Goal: Information Seeking & Learning: Learn about a topic

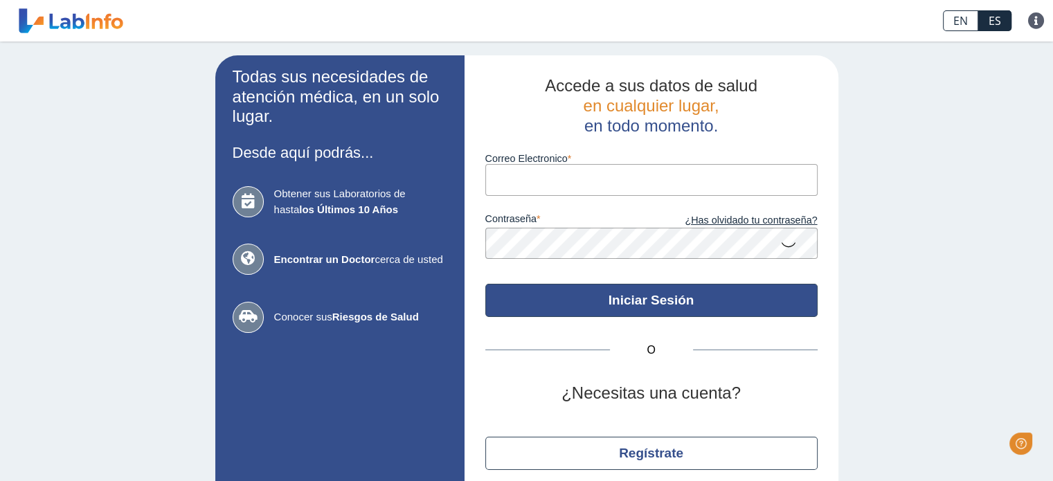
type input "[EMAIL_ADDRESS][DOMAIN_NAME]"
click at [624, 298] on button "Iniciar Sesión" at bounding box center [651, 300] width 332 height 33
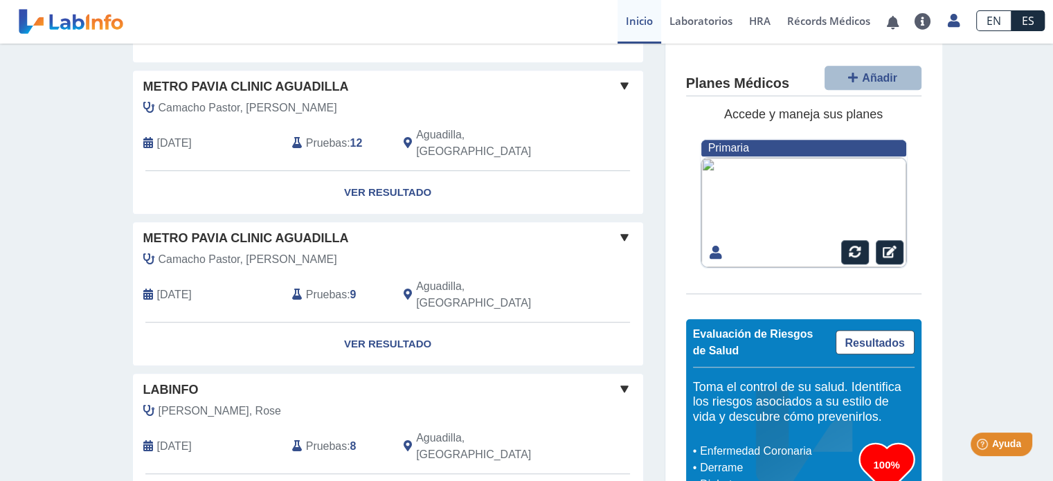
scroll to position [1097, 0]
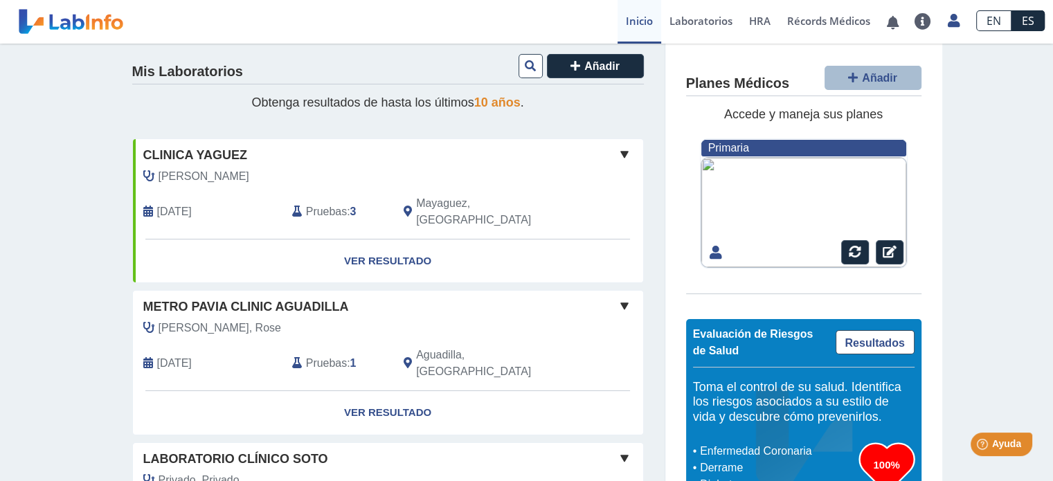
scroll to position [0, 0]
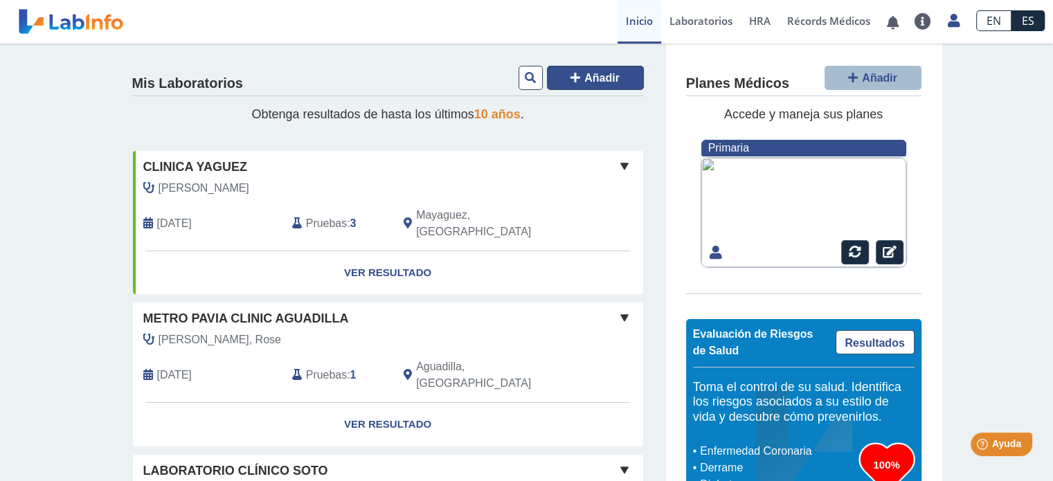
click at [584, 78] on span "Añadir" at bounding box center [601, 78] width 35 height 12
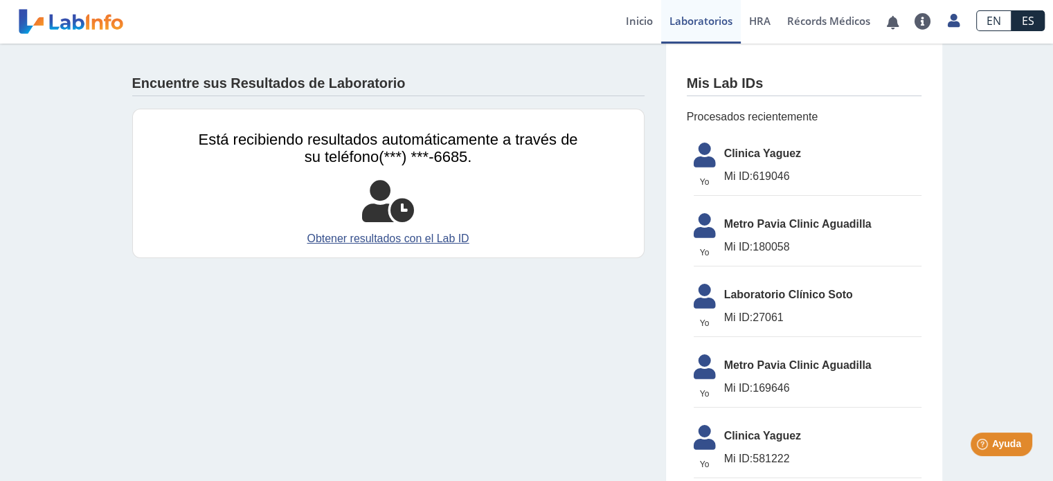
click at [71, 26] on link at bounding box center [71, 21] width 114 height 35
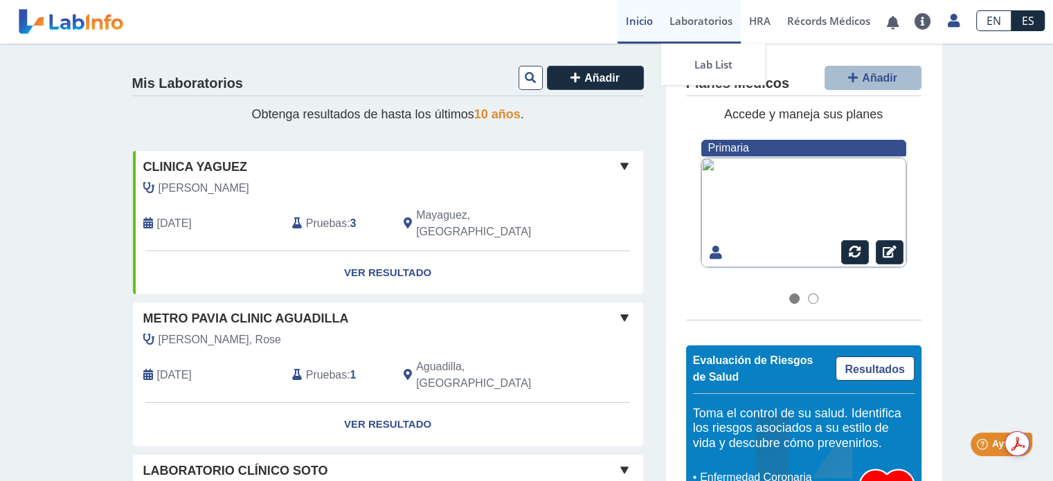
click at [689, 21] on link "Laboratorios" at bounding box center [701, 22] width 80 height 44
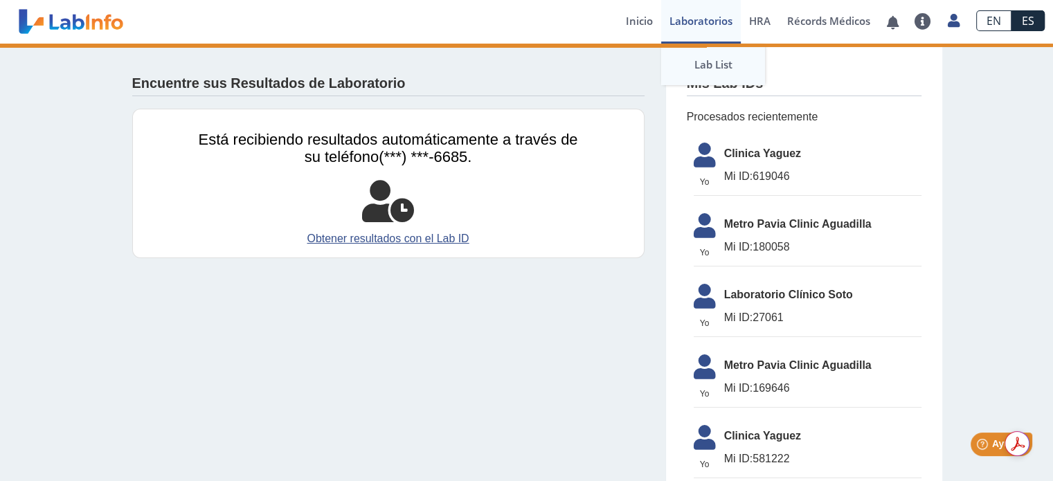
click at [709, 64] on link "Lab List" at bounding box center [713, 65] width 104 height 42
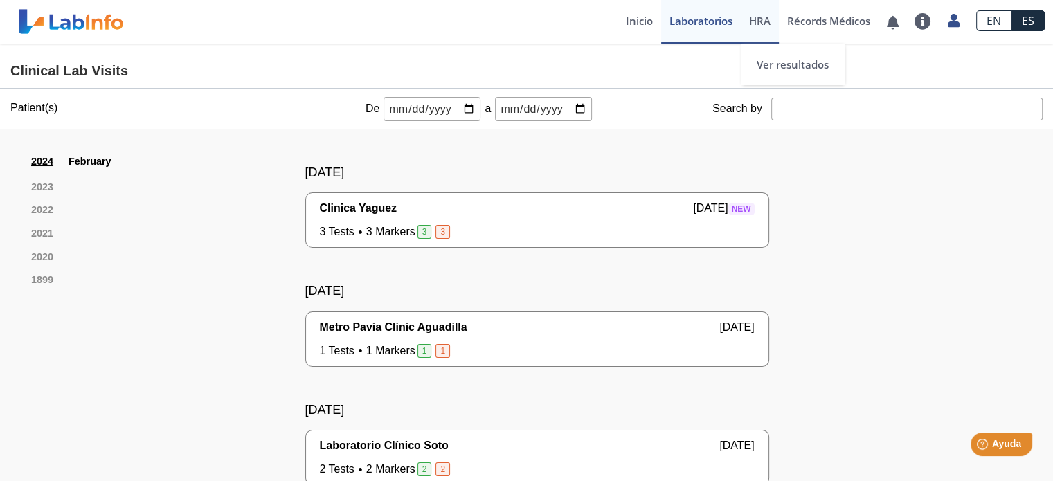
click at [762, 24] on span "HRA" at bounding box center [759, 21] width 21 height 14
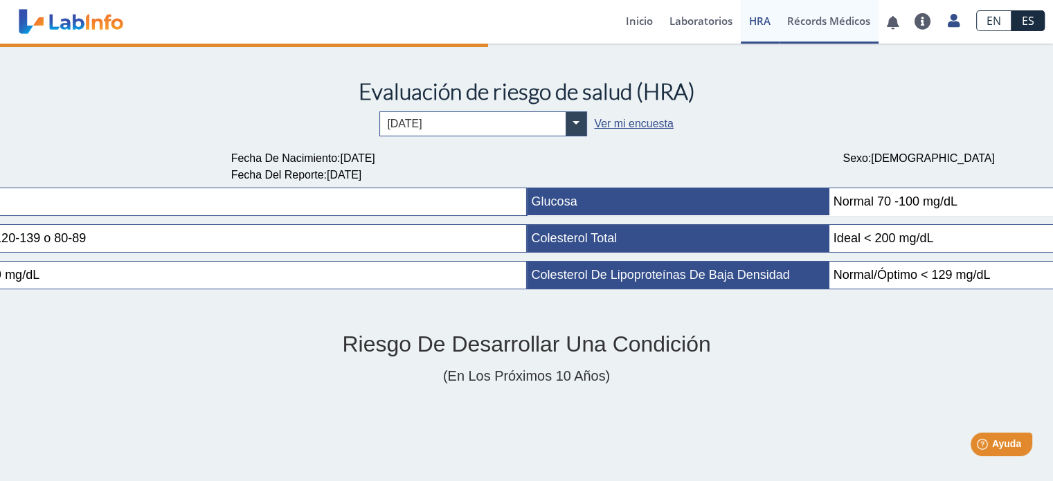
click at [827, 19] on link "Récords Médicos" at bounding box center [829, 22] width 100 height 44
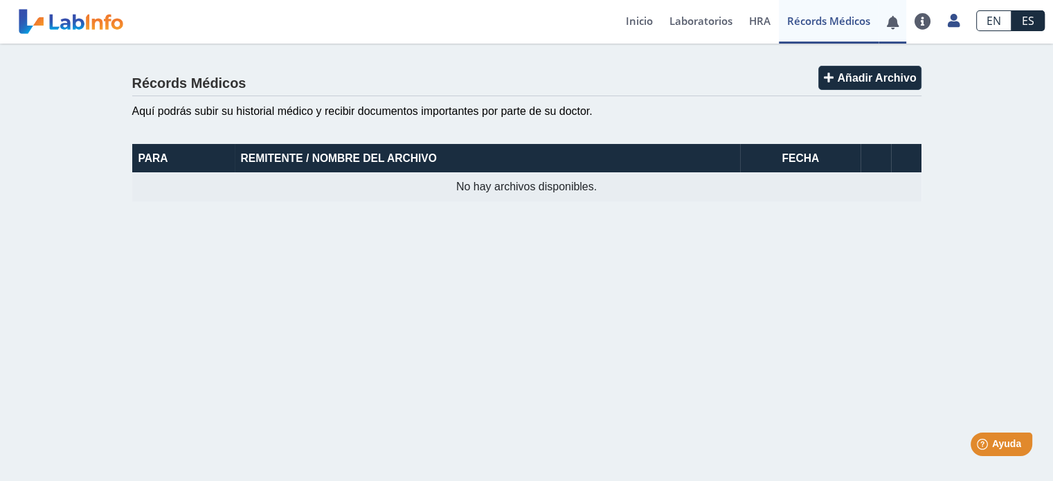
click at [893, 24] on link at bounding box center [892, 22] width 28 height 10
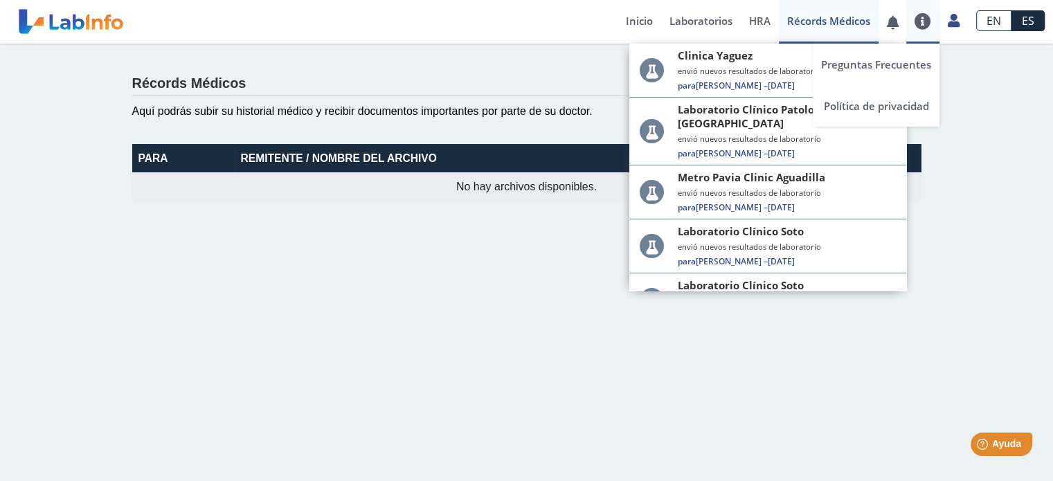
click at [925, 26] on link at bounding box center [922, 21] width 33 height 17
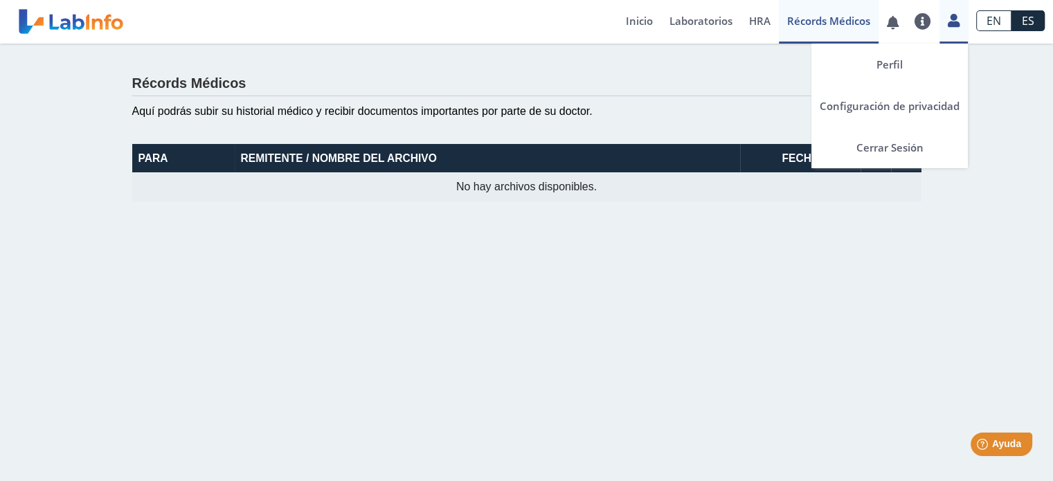
click at [955, 26] on icon at bounding box center [954, 20] width 12 height 10
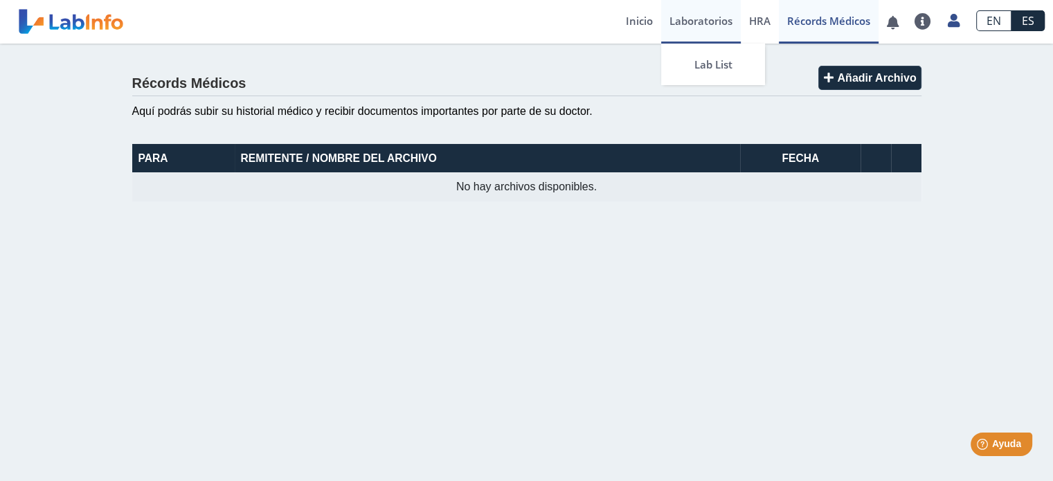
click at [686, 21] on link "Laboratorios" at bounding box center [701, 22] width 80 height 44
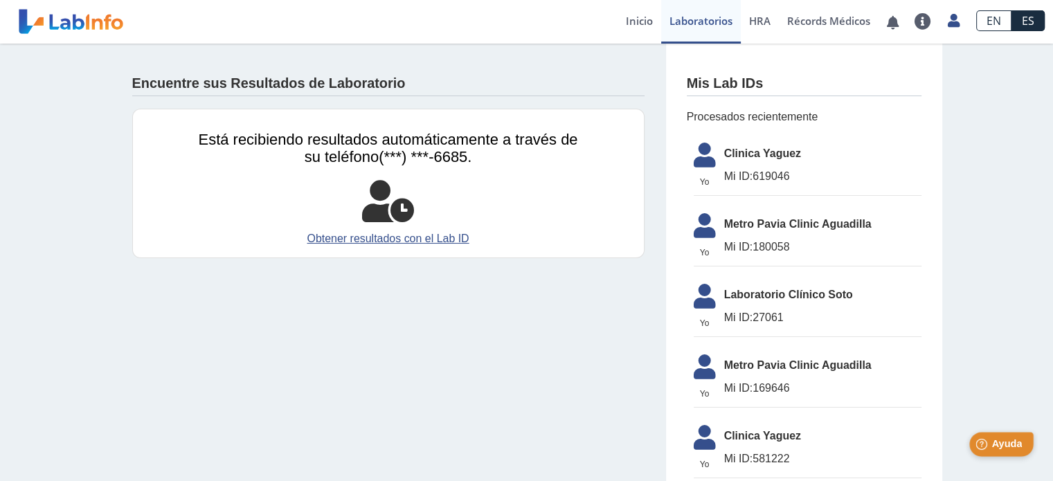
click at [1012, 444] on span "Ayuda" at bounding box center [1006, 444] width 30 height 12
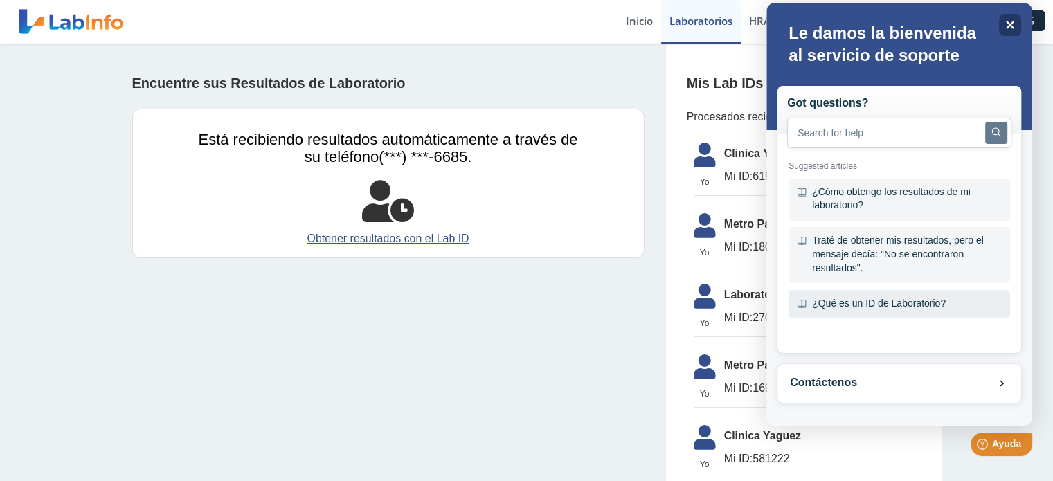
click at [863, 307] on div "¿Qué es un ID de Laboratorio?" at bounding box center [899, 304] width 222 height 29
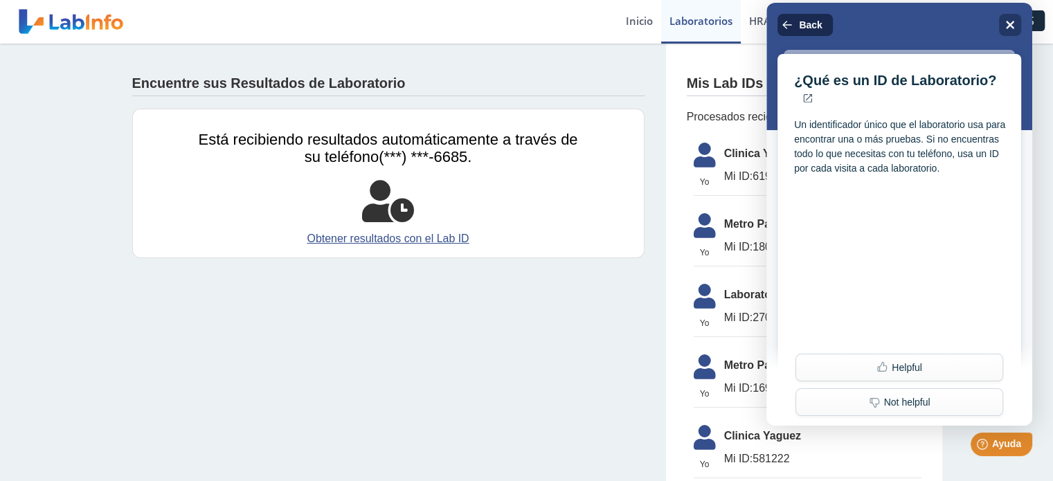
click at [790, 21] on icon "Back" at bounding box center [787, 24] width 11 height 11
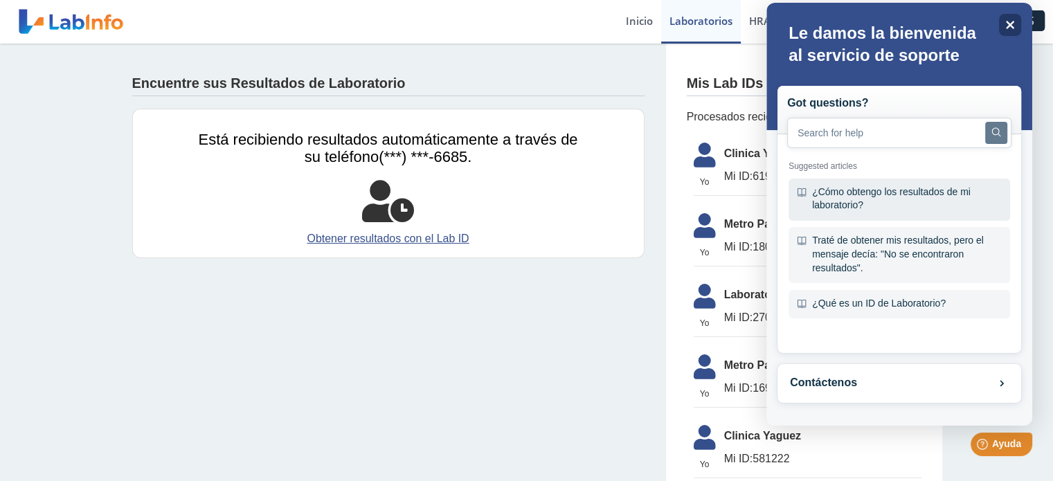
click at [914, 195] on div "¿Cómo obtengo los resultados de mi laboratorio?" at bounding box center [899, 200] width 222 height 42
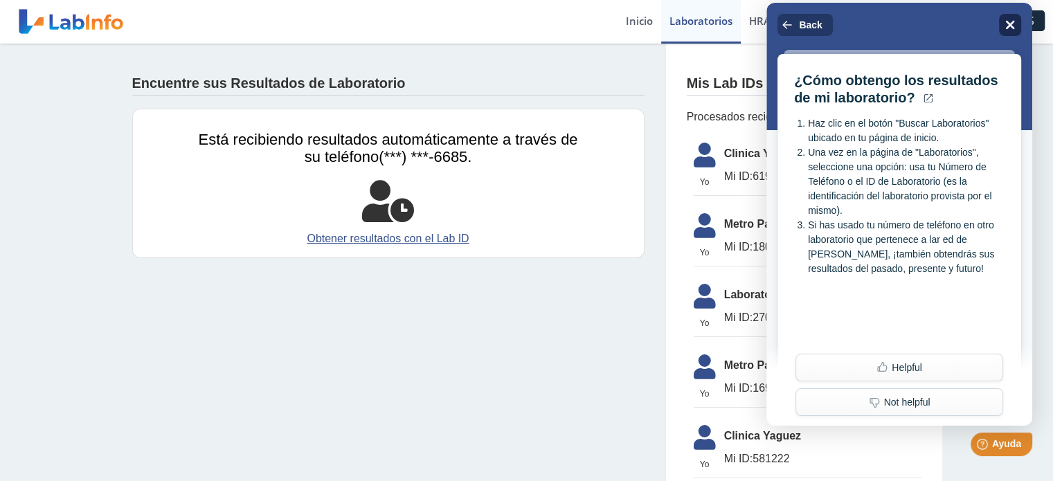
click at [1010, 24] on icon "Close" at bounding box center [1010, 25] width 9 height 9
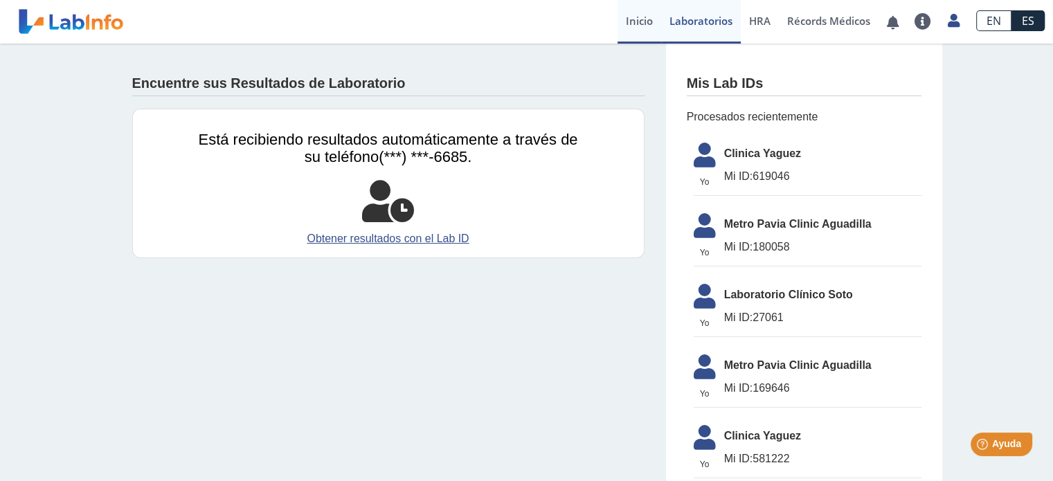
click at [631, 19] on link "Inicio" at bounding box center [639, 22] width 44 height 44
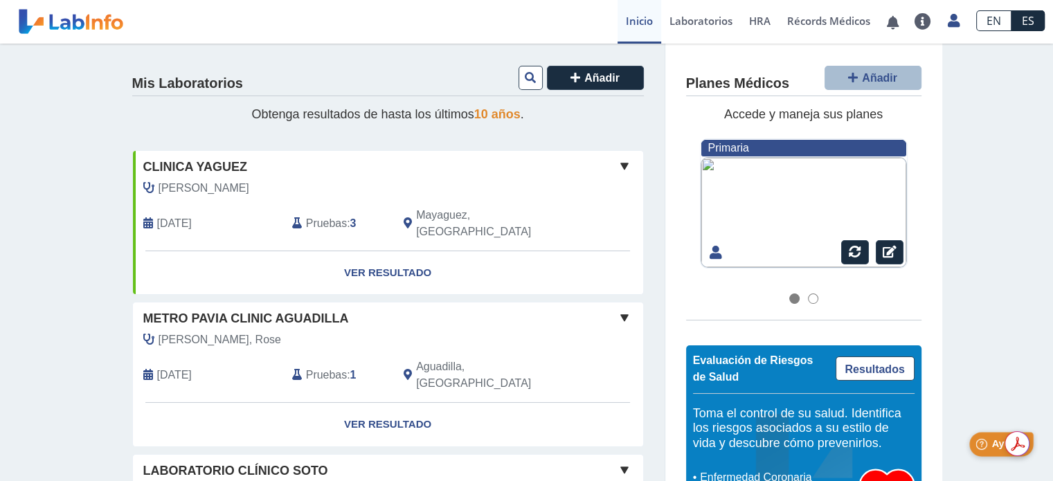
click at [997, 450] on span "Ayuda" at bounding box center [1006, 444] width 30 height 12
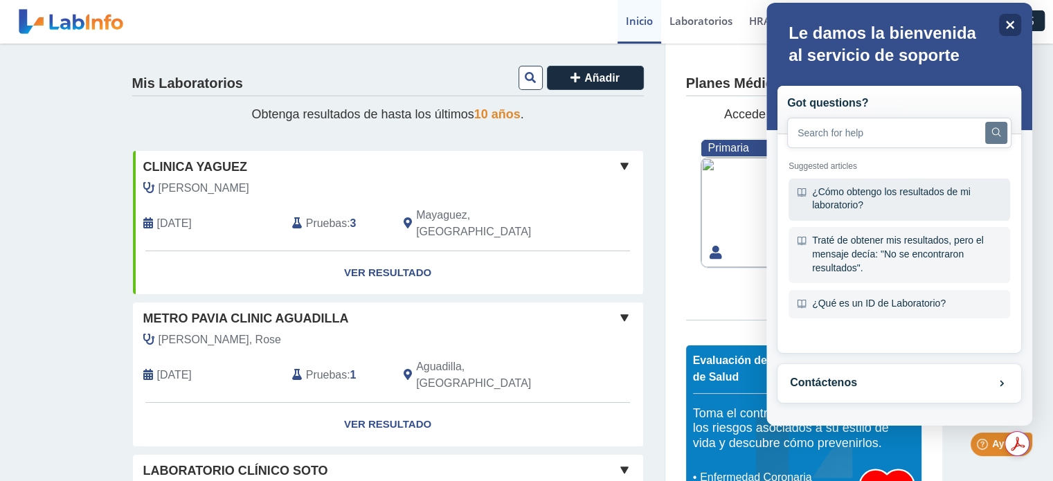
click at [870, 194] on div "¿Cómo obtengo los resultados de mi laboratorio?" at bounding box center [899, 200] width 222 height 42
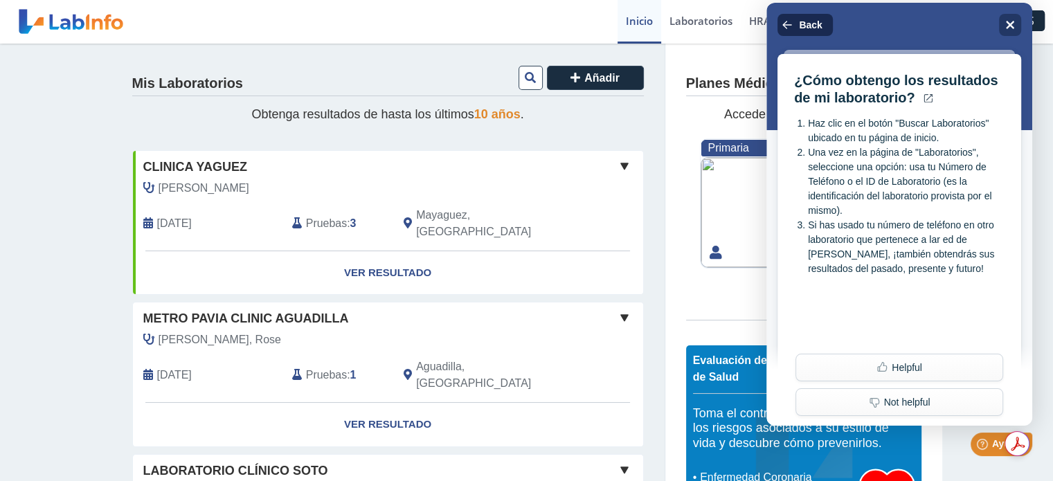
click at [800, 25] on span "Back" at bounding box center [810, 24] width 23 height 11
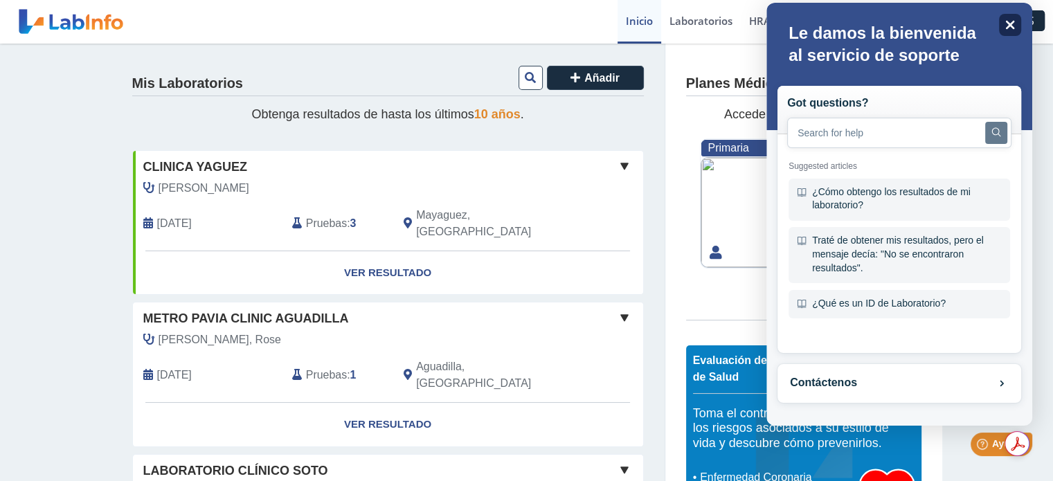
click at [1007, 23] on icon "Close" at bounding box center [1010, 25] width 9 height 9
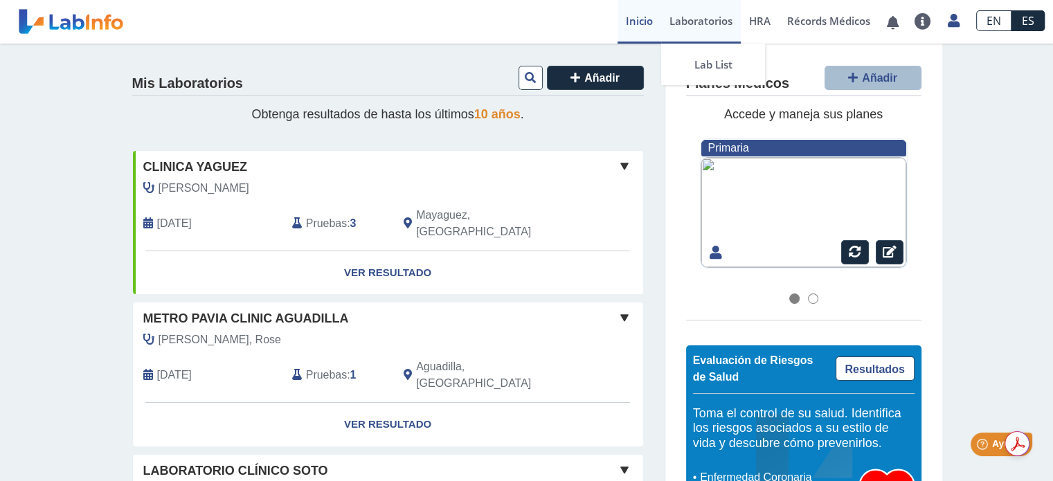
click at [707, 23] on link "Laboratorios" at bounding box center [701, 22] width 80 height 44
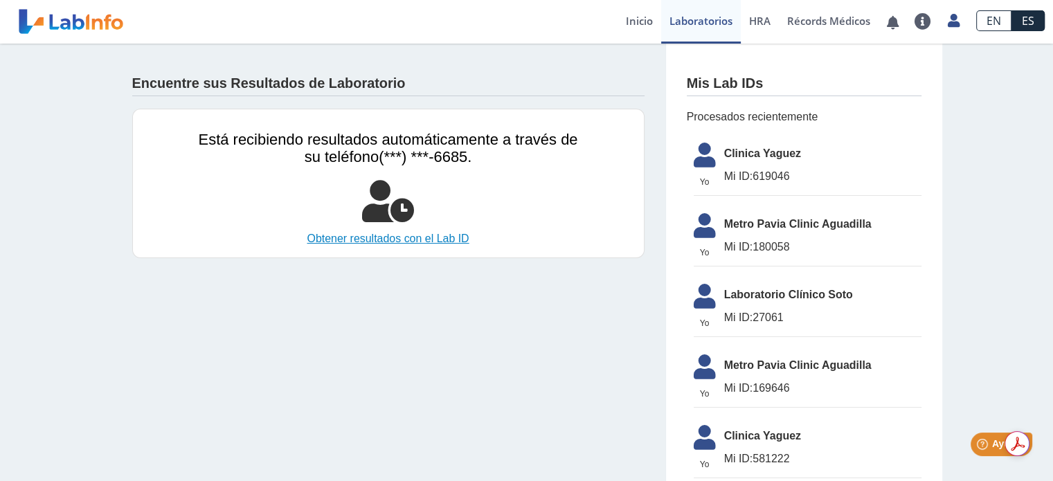
click at [381, 236] on link "Obtener resultados con el Lab ID" at bounding box center [388, 239] width 379 height 17
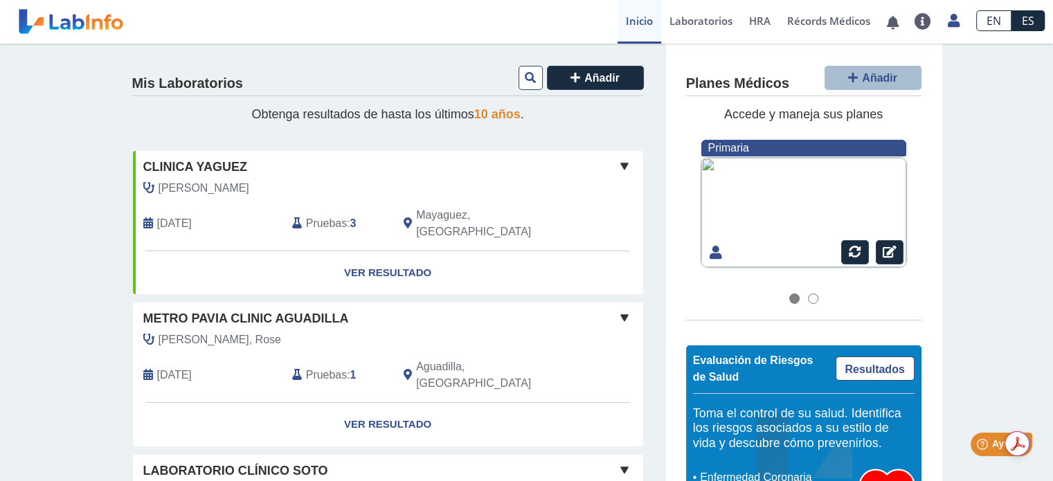
click at [637, 21] on link "Inicio" at bounding box center [639, 22] width 44 height 44
click at [525, 80] on icon at bounding box center [530, 77] width 11 height 11
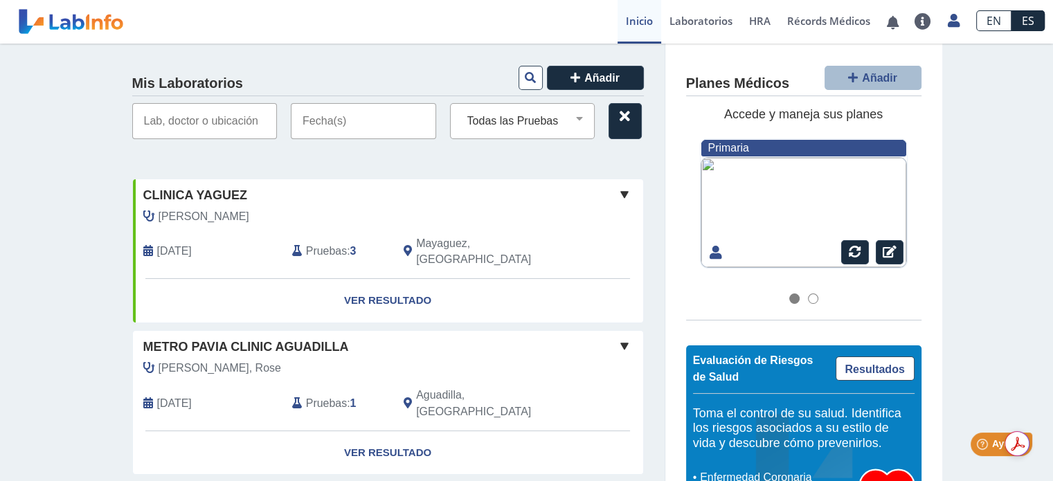
click at [199, 123] on input "text" at bounding box center [204, 121] width 145 height 36
click at [192, 118] on input "text" at bounding box center [204, 121] width 145 height 36
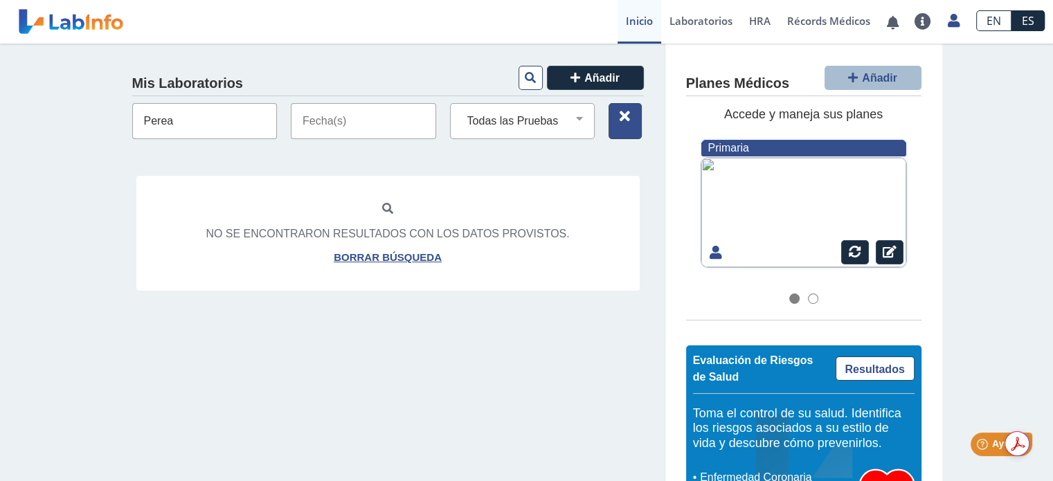
type input "Perea"
click at [622, 118] on icon at bounding box center [625, 116] width 10 height 11
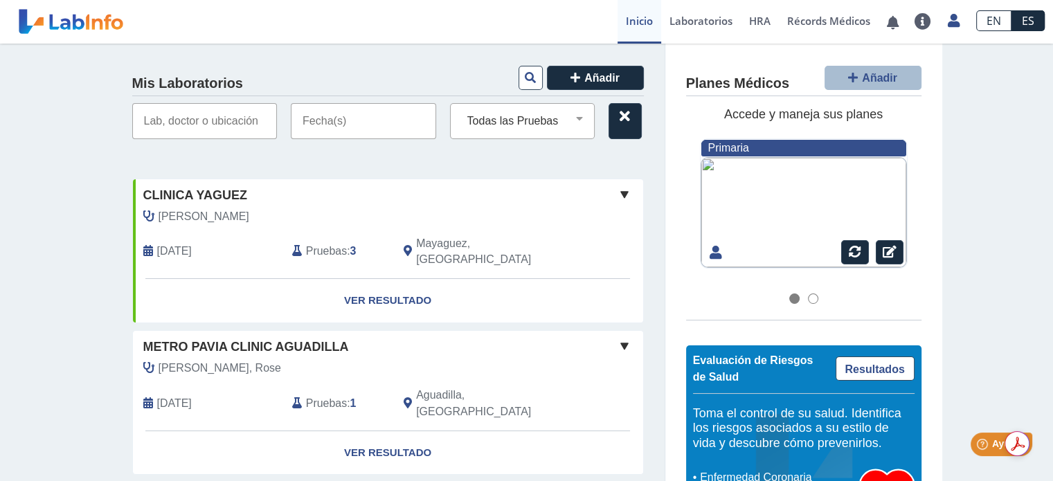
click at [168, 124] on input "text" at bounding box center [204, 121] width 145 height 36
click at [573, 116] on select "Todas las Pruebas bmp bun cbc with diff: automated cmp [MEDICAL_DATA] antigen t…" at bounding box center [528, 121] width 133 height 18
select select
click at [462, 112] on select "Todas las Pruebas bmp bun cbc with diff: automated cmp [MEDICAL_DATA] antigen t…" at bounding box center [528, 121] width 133 height 18
click at [564, 78] on button "Añadir" at bounding box center [595, 78] width 97 height 24
